Goal: Task Accomplishment & Management: Complete application form

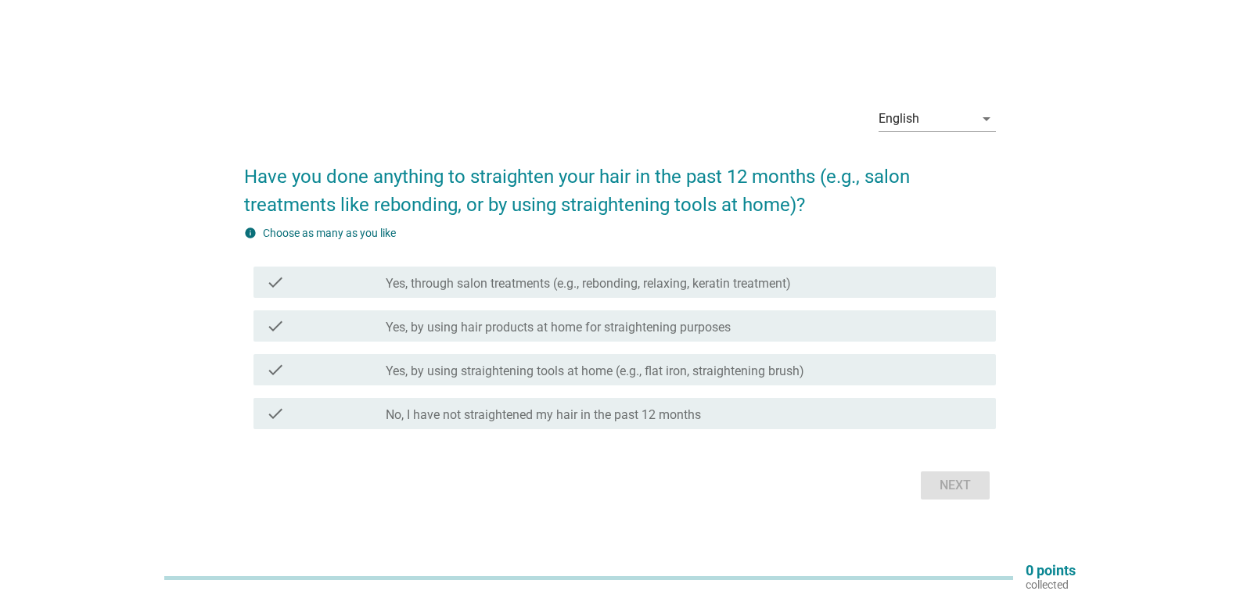
click at [583, 296] on div "check check_box_outline_blank Yes, through salon treatments (e.g., rebonding, r…" at bounding box center [624, 282] width 742 height 31
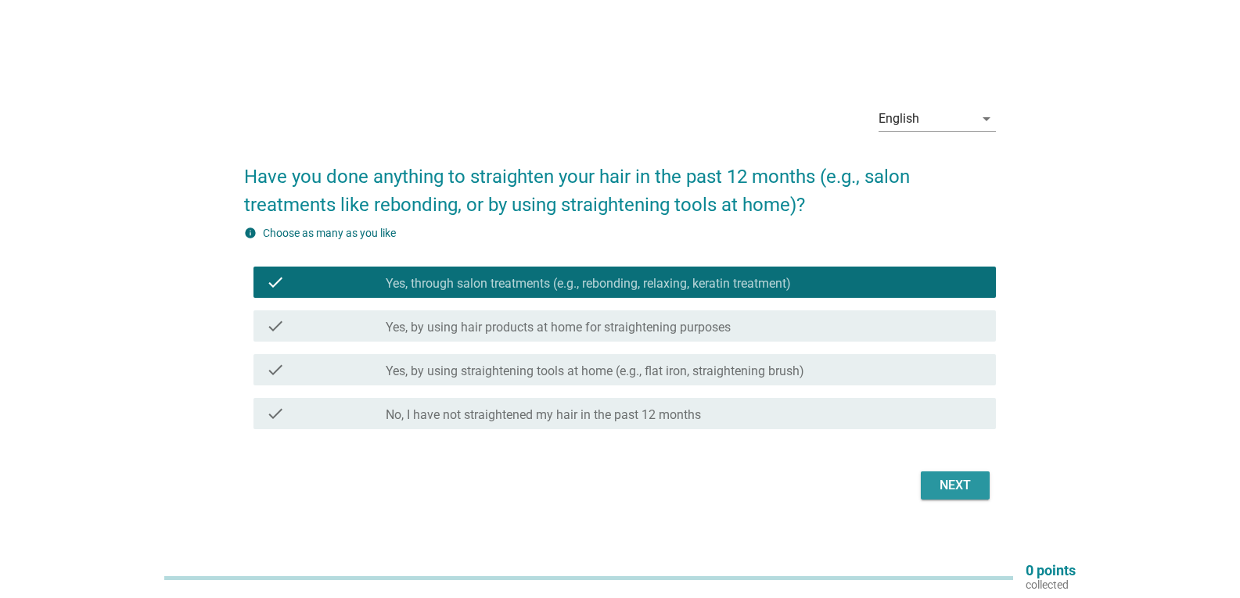
click at [940, 478] on div "Next" at bounding box center [955, 485] width 44 height 19
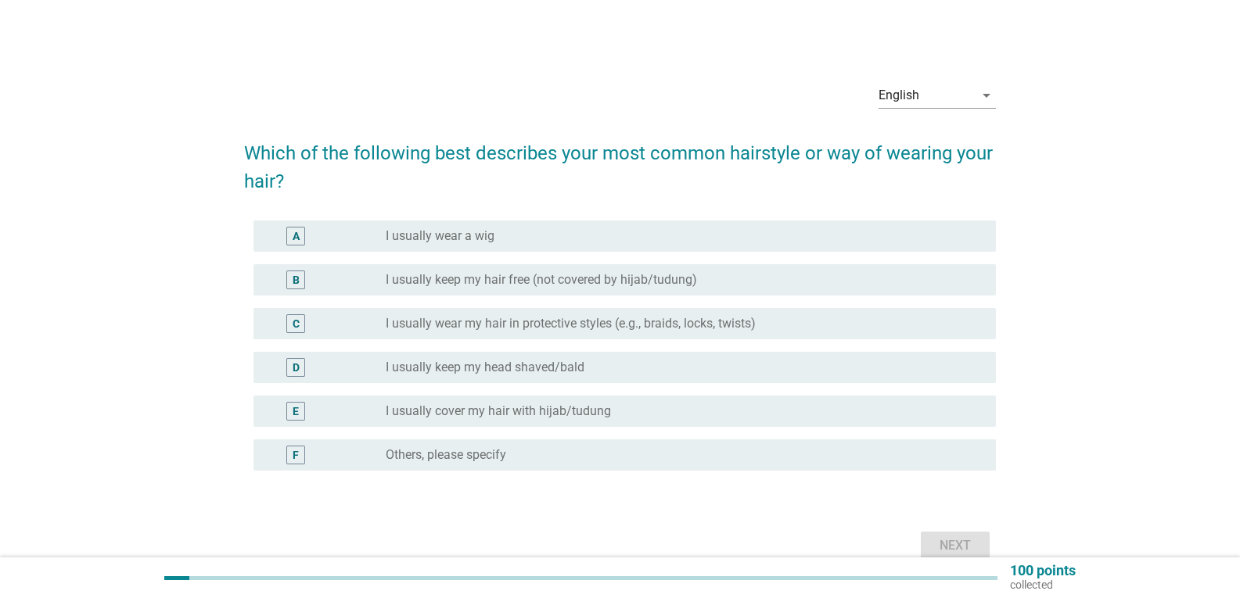
click at [501, 399] on div "E radio_button_unchecked I usually cover my hair with hijab/[PERSON_NAME]" at bounding box center [624, 411] width 742 height 31
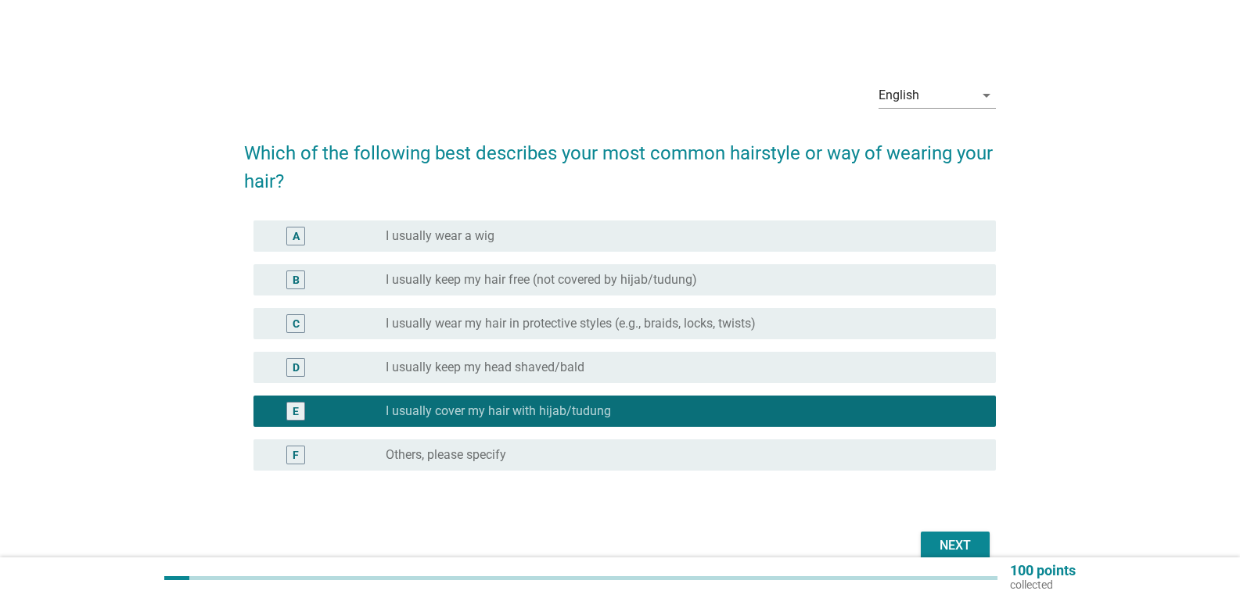
click at [928, 543] on button "Next" at bounding box center [955, 546] width 69 height 28
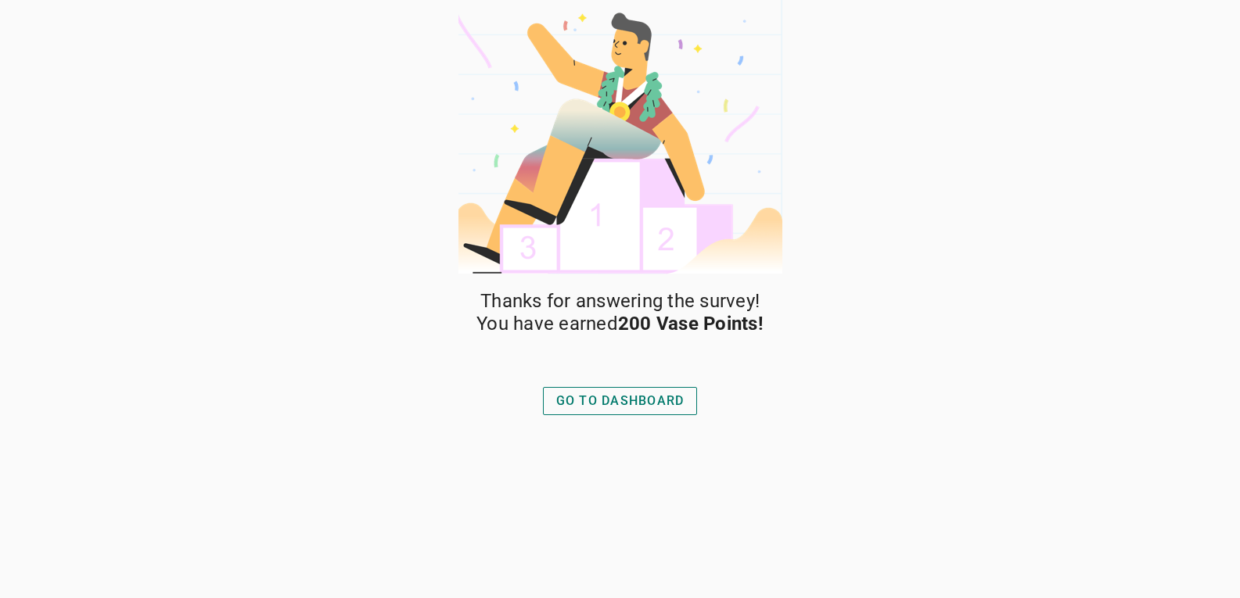
click at [660, 411] on button "GO TO DASHBOARD" at bounding box center [620, 401] width 155 height 28
